Goal: Check status: Check status

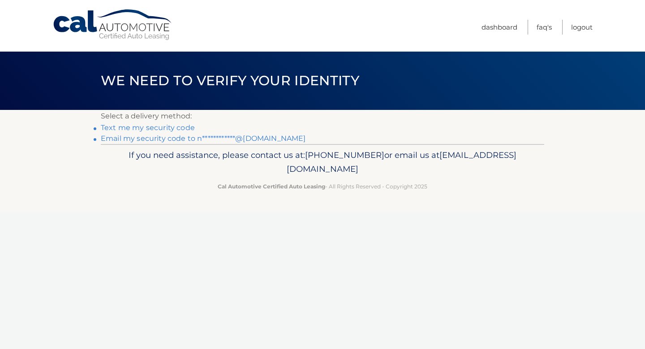
click at [174, 139] on link "**********" at bounding box center [203, 138] width 205 height 9
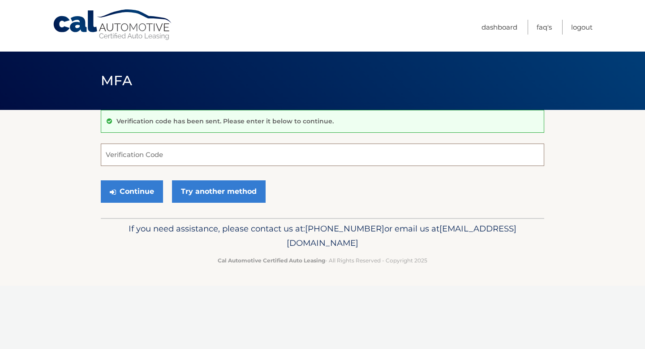
click at [169, 156] on input "Verification Code" at bounding box center [323, 154] width 444 height 22
type input "404507"
click at [127, 193] on button "Continue" at bounding box center [132, 191] width 62 height 22
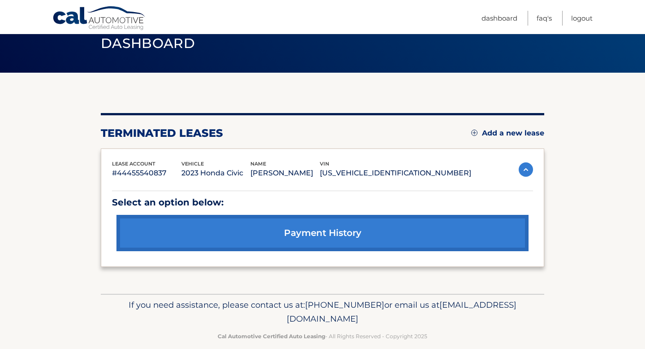
scroll to position [41, 0]
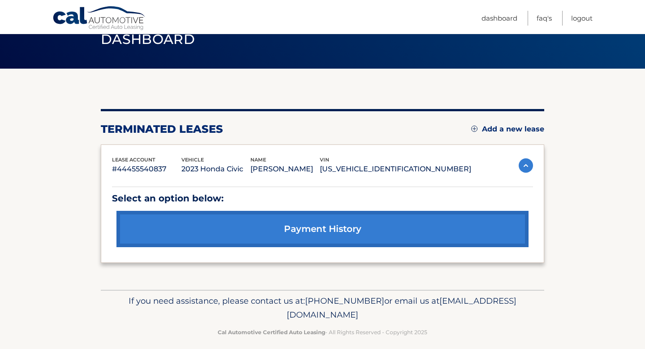
click at [327, 221] on link "payment history" at bounding box center [323, 229] width 412 height 36
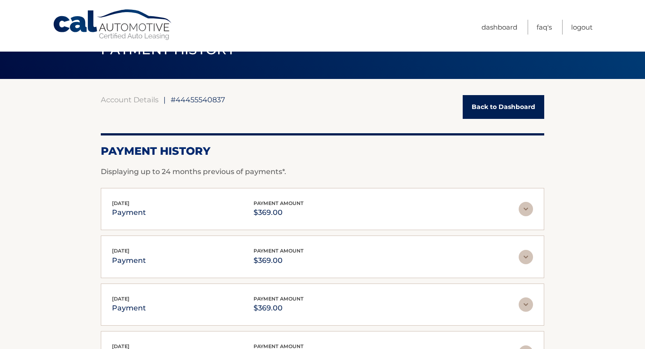
scroll to position [36, 0]
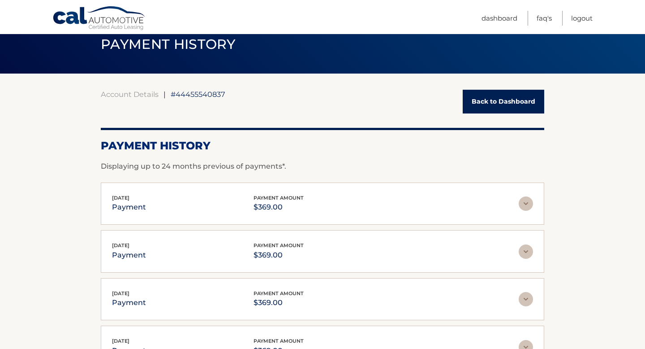
click at [531, 204] on img at bounding box center [526, 203] width 14 height 14
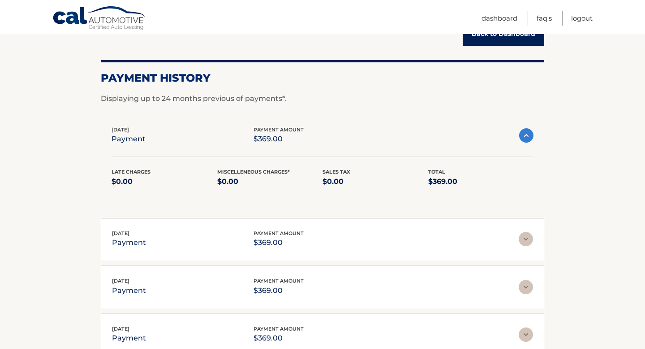
scroll to position [105, 0]
click at [533, 238] on img at bounding box center [526, 238] width 14 height 14
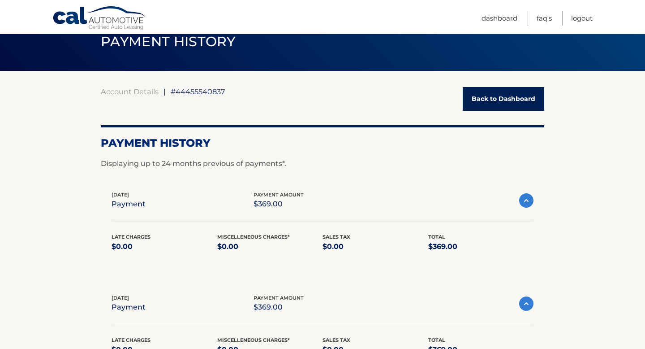
scroll to position [37, 0]
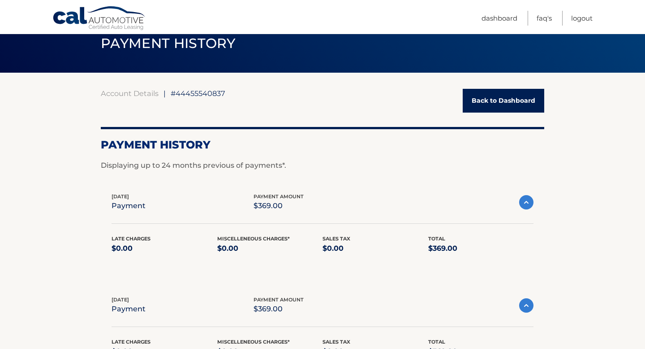
click at [506, 98] on link "Back to Dashboard" at bounding box center [504, 101] width 82 height 24
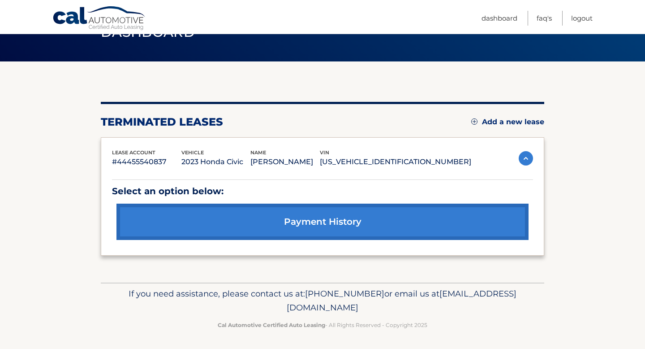
scroll to position [50, 0]
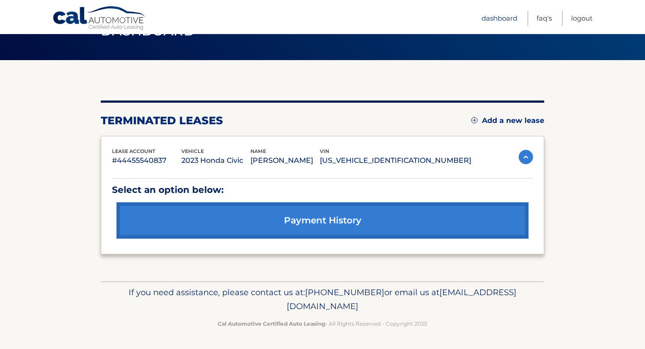
click at [500, 19] on link "Dashboard" at bounding box center [500, 18] width 36 height 15
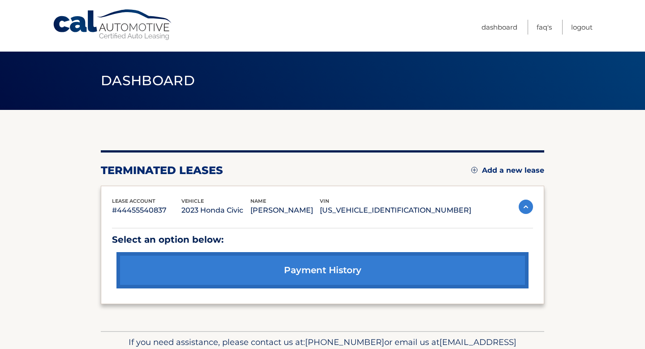
click at [525, 205] on img at bounding box center [526, 206] width 14 height 14
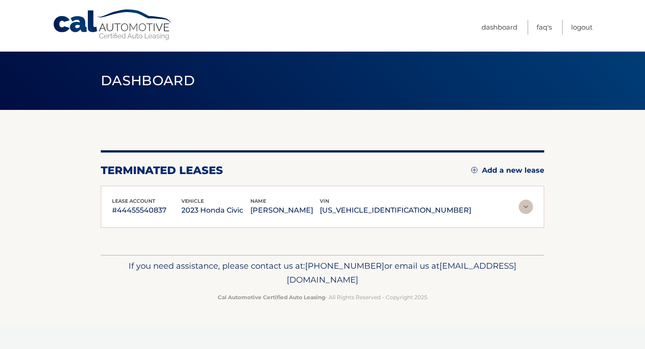
click at [520, 207] on img at bounding box center [526, 206] width 14 height 14
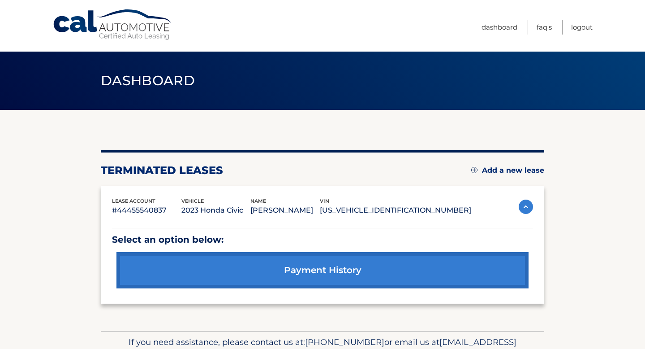
click at [420, 259] on link "payment history" at bounding box center [323, 270] width 412 height 36
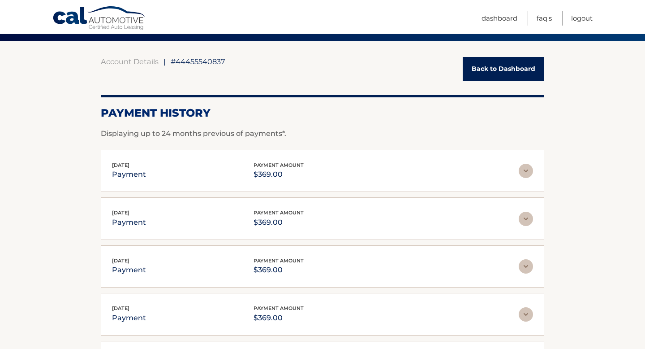
scroll to position [71, 0]
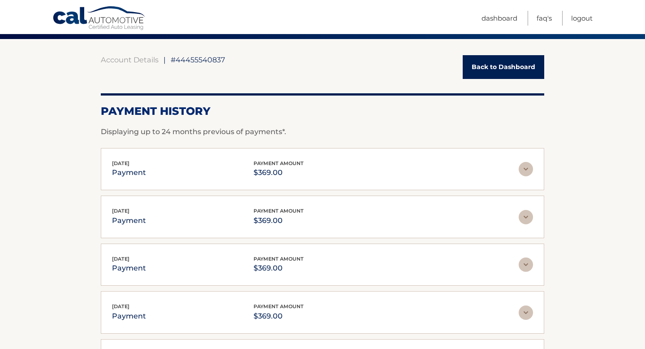
click at [528, 174] on img at bounding box center [526, 169] width 14 height 14
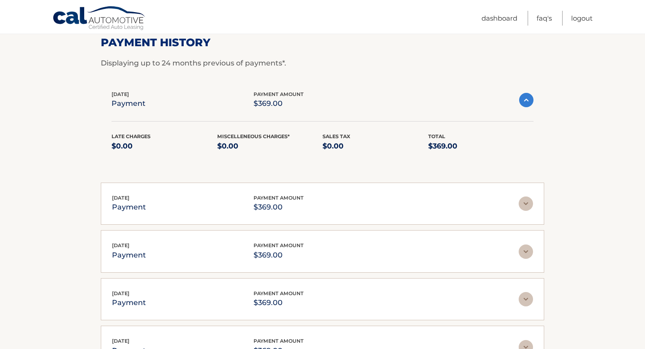
scroll to position [139, 0]
click at [512, 17] on link "Dashboard" at bounding box center [500, 18] width 36 height 15
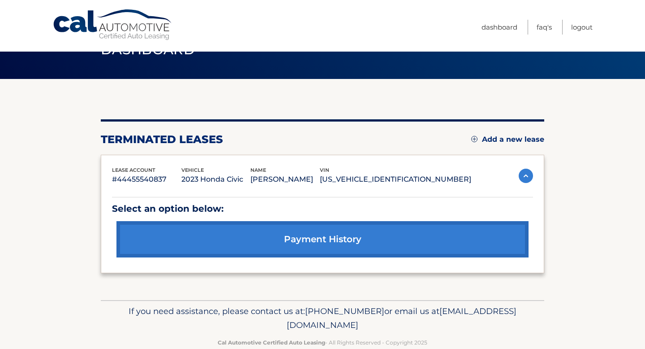
scroll to position [31, 0]
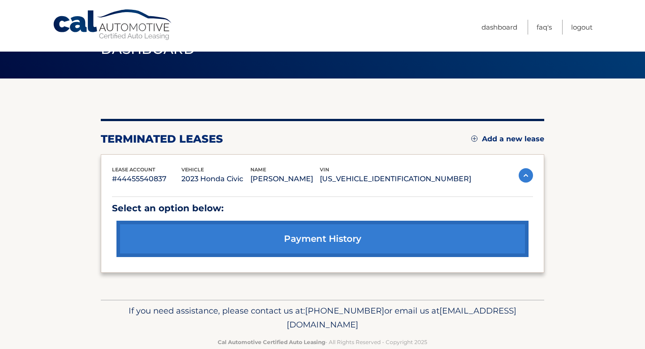
click at [370, 232] on link "payment history" at bounding box center [323, 239] width 412 height 36
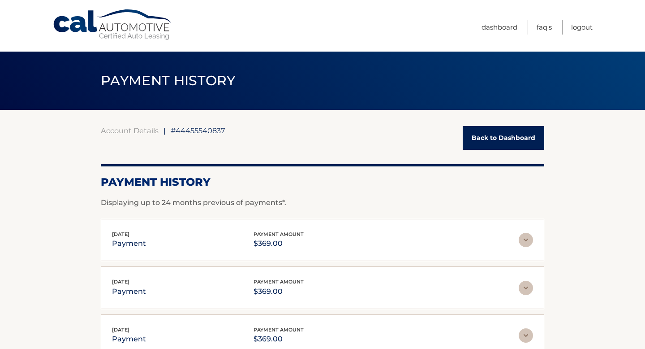
click at [189, 132] on span "#44455540837" at bounding box center [198, 130] width 55 height 9
click at [139, 130] on link "Account Details" at bounding box center [130, 130] width 58 height 9
